Goal: Information Seeking & Learning: Learn about a topic

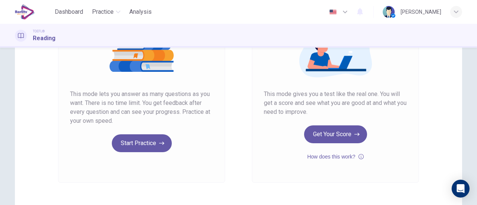
scroll to position [112, 0]
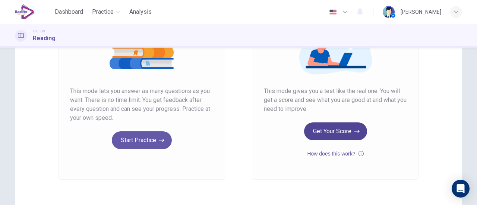
click at [355, 138] on button "Get Your Score" at bounding box center [335, 132] width 63 height 18
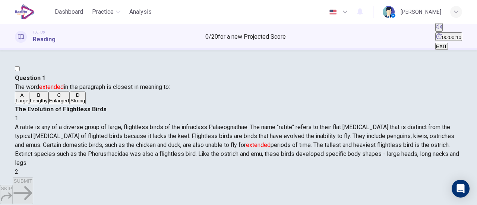
scroll to position [37, 0]
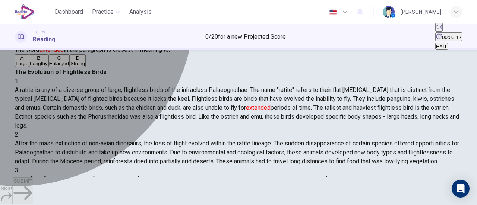
click at [29, 67] on button "A Large" at bounding box center [22, 60] width 14 height 13
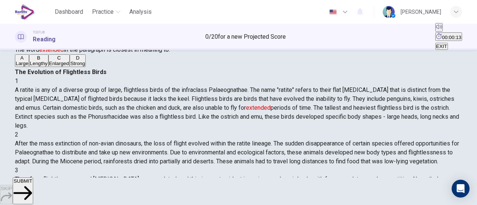
click at [32, 184] on span "SUBMIT" at bounding box center [22, 181] width 19 height 6
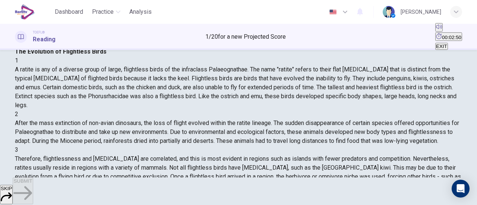
scroll to position [74, 0]
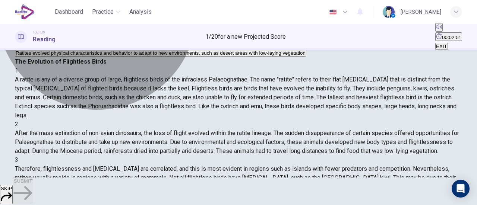
click at [125, 56] on span "Ratites evolved physical characteristics and behavior to adapt to new environme…" at bounding box center [161, 53] width 290 height 6
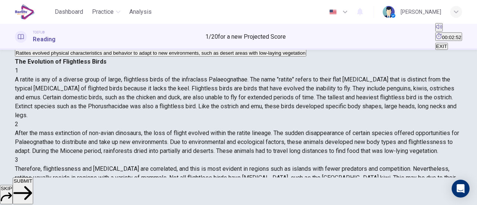
click at [33, 191] on button "SUBMIT" at bounding box center [23, 191] width 20 height 27
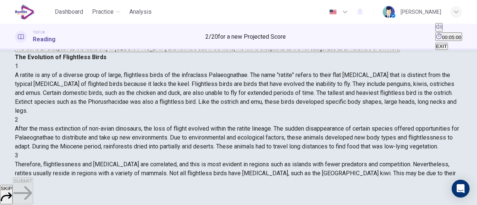
scroll to position [28, 0]
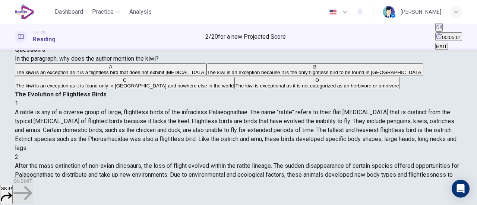
click at [168, 75] on span "The kiwi is an exception as it is a flightless bird that does not exhibit [MEDI…" at bounding box center [111, 73] width 190 height 6
click at [33, 184] on button "SUBMIT" at bounding box center [23, 191] width 20 height 27
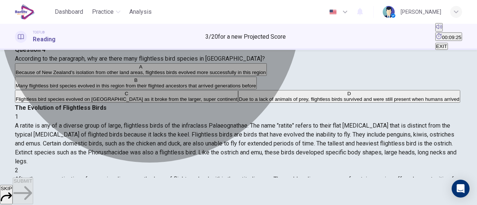
click at [178, 89] on span "Many flightless bird species evolved in this region from their flighted ancesto…" at bounding box center [136, 86] width 240 height 6
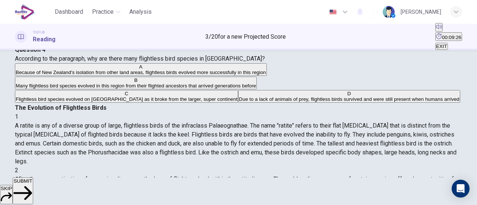
click at [32, 184] on span "SUBMIT" at bounding box center [22, 181] width 19 height 6
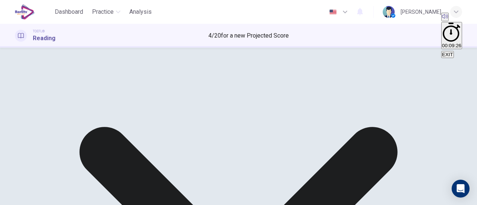
scroll to position [103, 0]
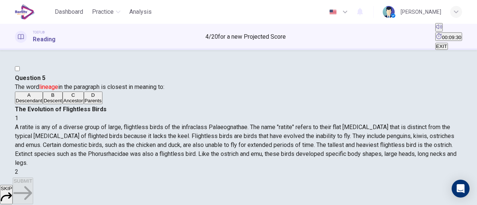
scroll to position [37, 0]
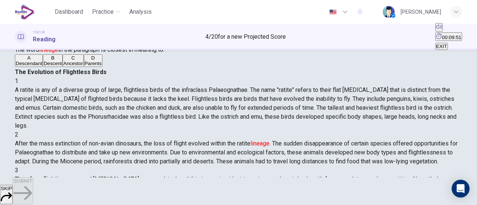
click at [42, 66] on span "Descendant" at bounding box center [29, 64] width 26 height 6
click at [33, 182] on button "SUBMIT" at bounding box center [23, 191] width 20 height 27
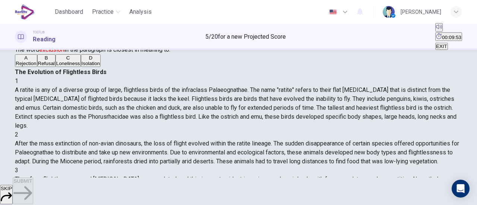
scroll to position [99, 0]
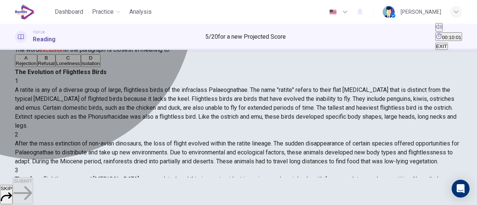
click at [82, 66] on span "Isolation" at bounding box center [91, 64] width 19 height 6
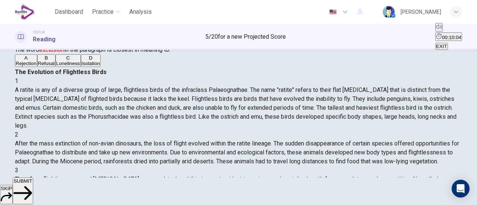
click at [37, 67] on button "A Rejection" at bounding box center [26, 60] width 22 height 13
click at [32, 184] on span "SUBMIT" at bounding box center [22, 181] width 19 height 6
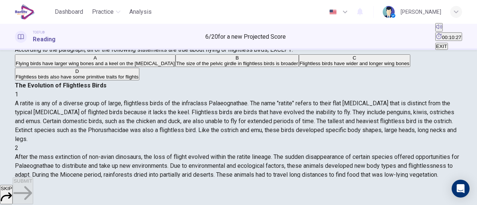
scroll to position [273, 0]
click at [139, 80] on span "Flightless birds also have some primitive traits for flights" at bounding box center [77, 77] width 123 height 6
click at [33, 183] on button "SUBMIT" at bounding box center [23, 191] width 20 height 27
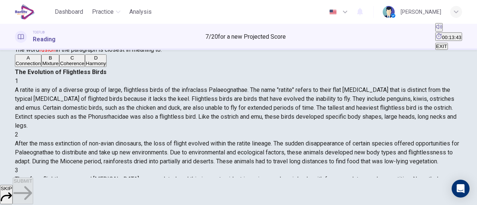
scroll to position [311, 0]
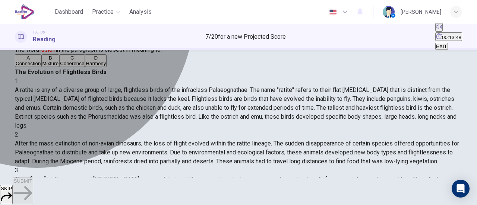
click at [58, 66] on span "Mixture" at bounding box center [50, 64] width 16 height 6
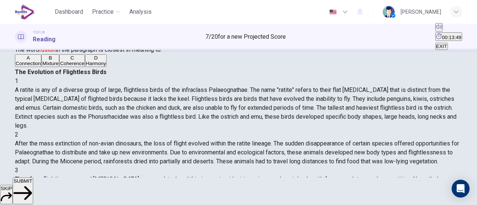
click at [32, 184] on span "SUBMIT" at bounding box center [22, 181] width 19 height 6
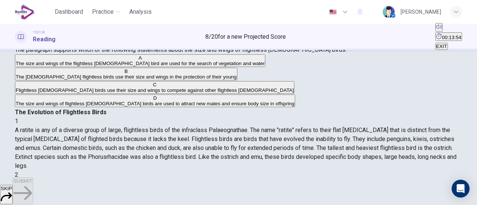
scroll to position [74, 0]
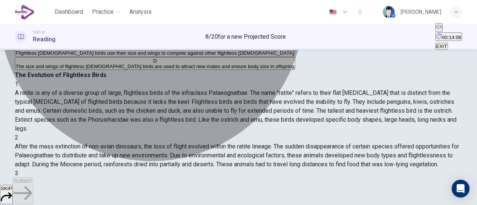
click at [180, 69] on span "The size and wings of flightless [DEMOGRAPHIC_DATA] birds are used to attract n…" at bounding box center [155, 67] width 279 height 6
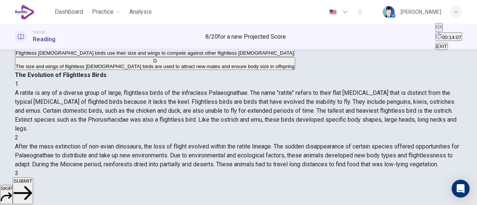
click at [33, 182] on button "SUBMIT" at bounding box center [23, 191] width 20 height 27
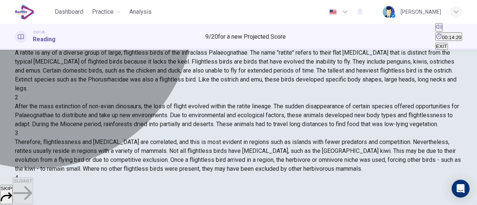
click at [64, 29] on span "Machine" at bounding box center [70, 26] width 19 height 6
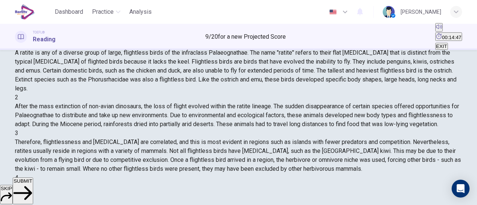
click at [33, 184] on button "SUBMIT" at bounding box center [23, 191] width 20 height 27
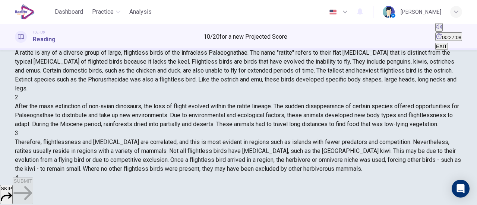
scroll to position [49, 0]
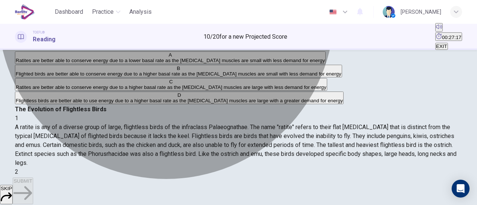
click at [194, 77] on span "Flighted birds are better able to conserve energy due to a higher basal rate as…" at bounding box center [179, 74] width 326 height 6
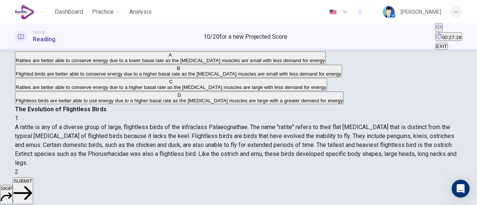
click at [32, 184] on span "SUBMIT" at bounding box center [22, 181] width 19 height 6
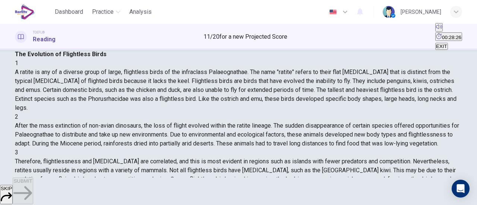
scroll to position [161, 0]
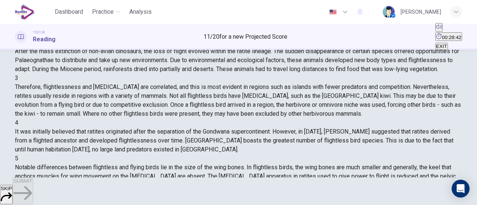
click at [33, 194] on button "SUBMIT" at bounding box center [23, 191] width 20 height 27
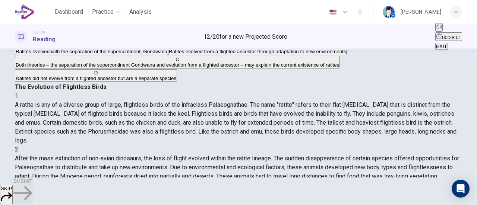
scroll to position [86, 0]
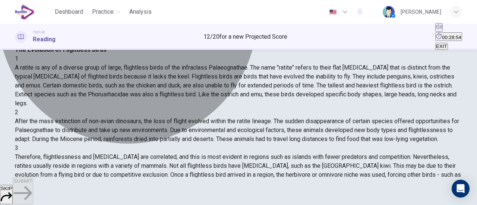
click at [156, 31] on span "Both theories – the separation of the supercontinent Gondwana and evolution fro…" at bounding box center [177, 28] width 323 height 6
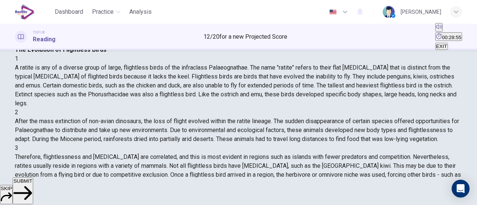
click at [32, 184] on span "SUBMIT" at bounding box center [22, 181] width 19 height 6
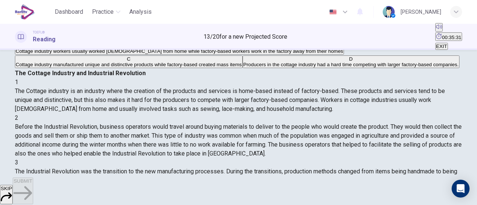
scroll to position [74, 0]
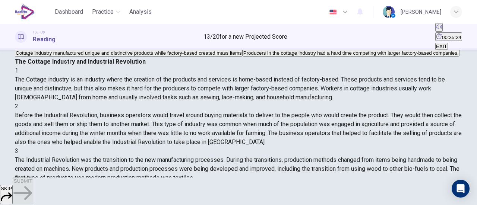
click at [243, 56] on span "Producers in the cottage industry had a hard time competing with larger factory…" at bounding box center [350, 53] width 215 height 6
click at [32, 184] on span "SUBMIT" at bounding box center [22, 181] width 19 height 6
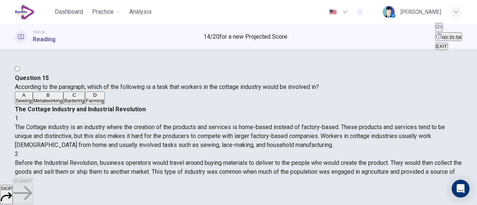
scroll to position [37, 0]
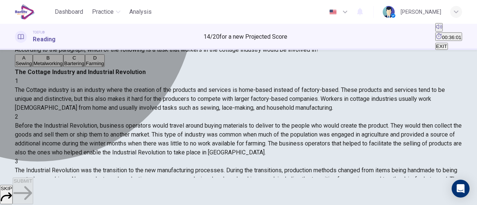
click at [33, 67] on button "A Sewing" at bounding box center [24, 60] width 18 height 13
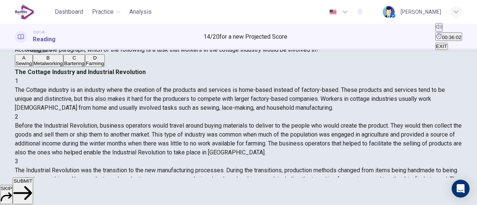
click at [33, 193] on button "SUBMIT" at bounding box center [23, 191] width 20 height 27
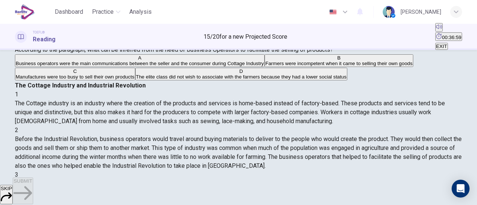
scroll to position [74, 0]
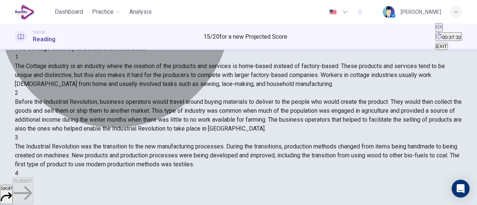
click at [143, 29] on span "Business operators were the main communications between the seller and the cons…" at bounding box center [140, 26] width 248 height 6
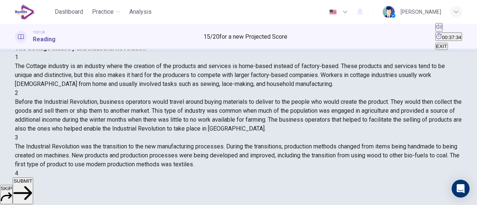
click at [33, 188] on button "SUBMIT" at bounding box center [23, 191] width 20 height 27
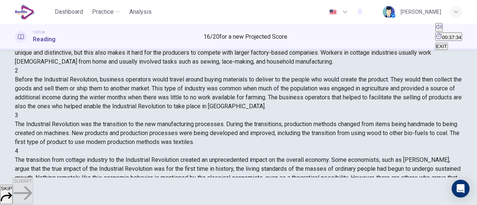
scroll to position [46, 0]
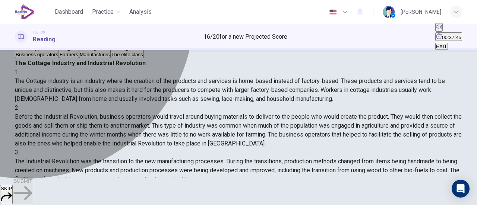
click at [54, 57] on span "Business operators" at bounding box center [37, 55] width 42 height 6
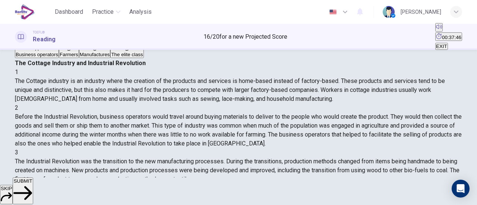
click at [32, 184] on span "SUBMIT" at bounding box center [22, 181] width 19 height 6
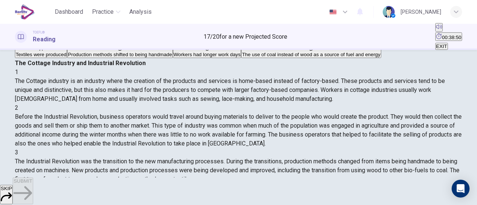
scroll to position [99, 0]
click at [66, 57] on span "Textiles were produced" at bounding box center [41, 55] width 51 height 6
click at [33, 184] on button "SUBMIT" at bounding box center [23, 191] width 20 height 27
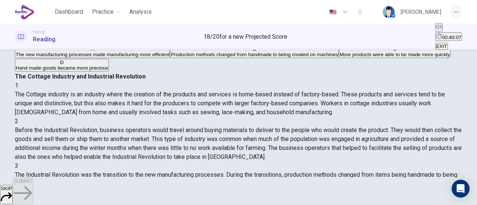
scroll to position [146, 0]
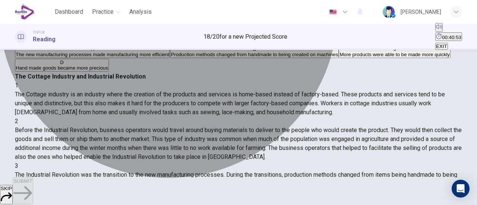
click at [197, 57] on span "Production methods changed from handmade to being created on machines" at bounding box center [254, 55] width 167 height 6
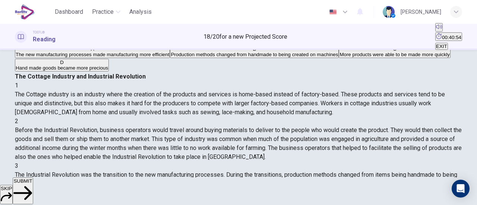
click at [33, 183] on button "SUBMIT" at bounding box center [23, 191] width 20 height 27
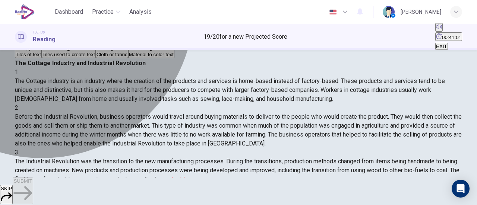
click at [96, 57] on span "Cloth or fabric" at bounding box center [111, 55] width 31 height 6
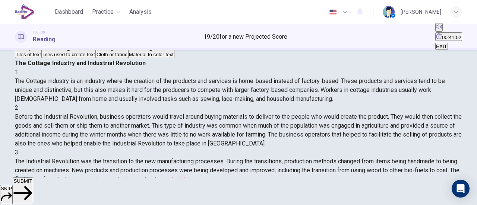
click at [32, 184] on span "SUBMIT" at bounding box center [22, 181] width 19 height 6
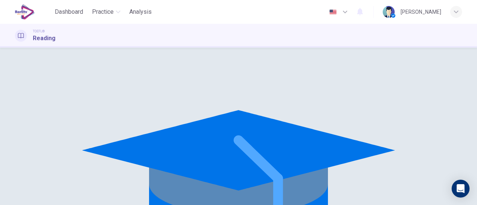
scroll to position [0, 0]
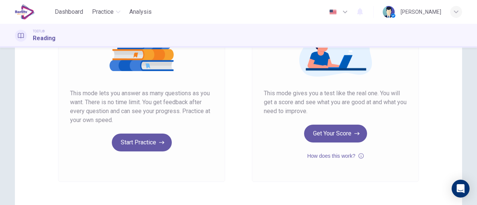
scroll to position [112, 0]
